Goal: Information Seeking & Learning: Understand process/instructions

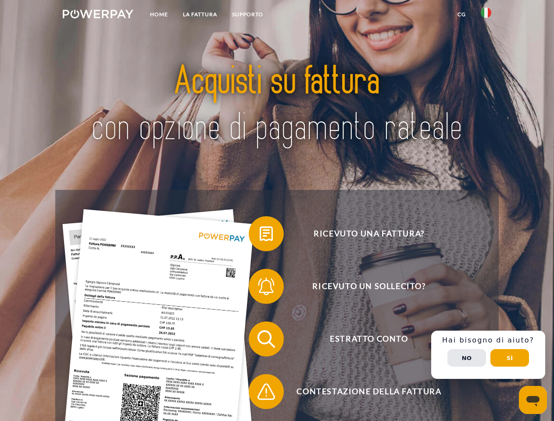
click at [98, 15] on img at bounding box center [98, 14] width 71 height 9
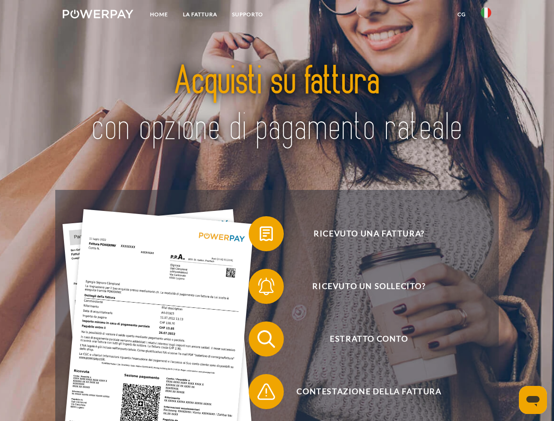
click at [486, 15] on img at bounding box center [486, 12] width 11 height 11
click at [461, 14] on link "CG" at bounding box center [461, 15] width 23 height 16
click at [260, 236] on span at bounding box center [253, 234] width 44 height 44
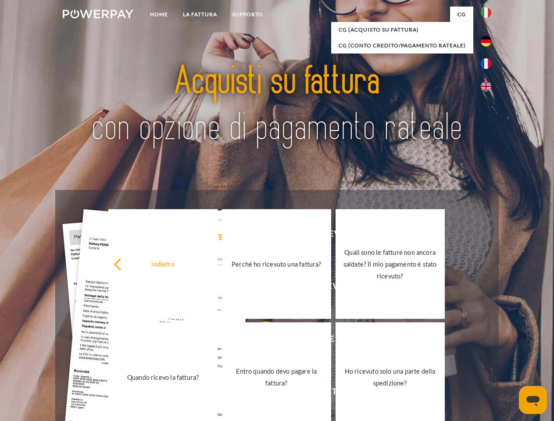
click at [218, 341] on link "Quando ricevo la fattura?" at bounding box center [162, 377] width 109 height 110
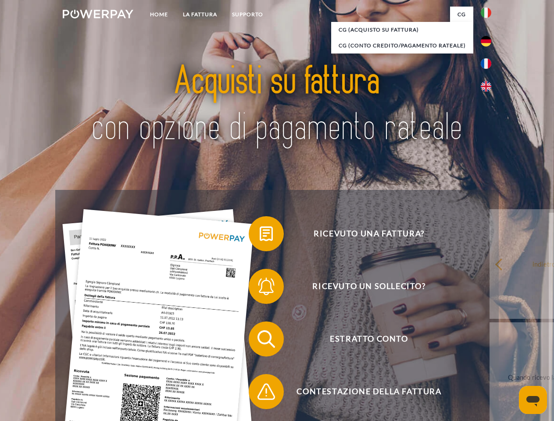
click at [260, 393] on span at bounding box center [253, 392] width 44 height 44
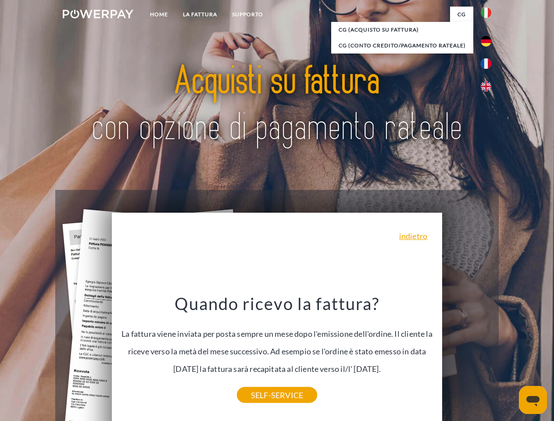
click at [488, 355] on div "Ricevuto una fattura? Ricevuto un sollecito? Estratto conto indietro" at bounding box center [276, 365] width 443 height 351
click at [467, 357] on span "Estratto conto" at bounding box center [368, 339] width 215 height 35
click at [510, 358] on header "Home LA FATTURA [GEOGRAPHIC_DATA]" at bounding box center [277, 303] width 554 height 606
